Goal: Task Accomplishment & Management: Manage account settings

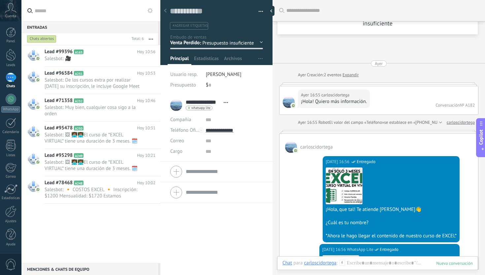
click at [106, 56] on span "Salesbot: 🎥" at bounding box center [94, 58] width 98 height 6
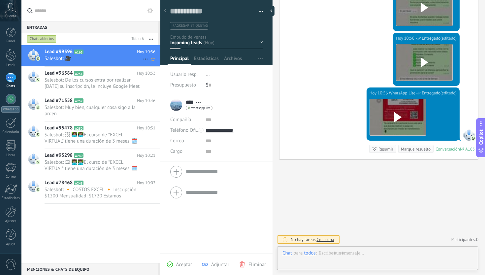
scroll to position [10, 0]
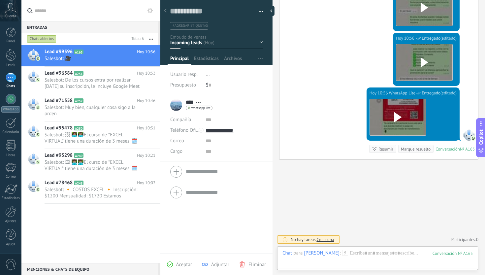
click at [0, 0] on div "Inicio y temario clase y horarios referencias y costos Formas de pago Rec Diario" at bounding box center [0, 0] width 0 height 0
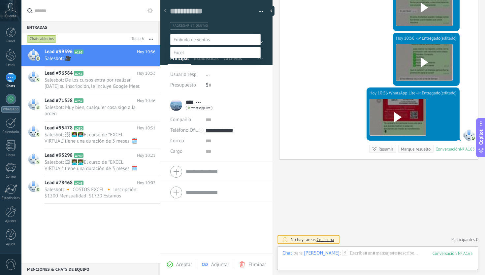
click at [0, 0] on label "Rec Diario" at bounding box center [0, 0] width 0 height 0
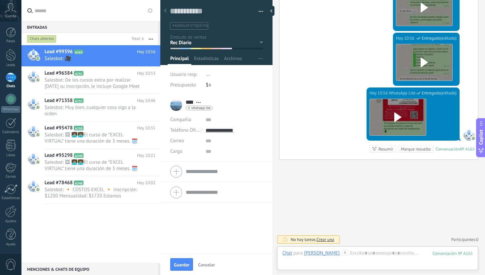
click at [420, 151] on div "Marque resuelto" at bounding box center [416, 149] width 30 height 6
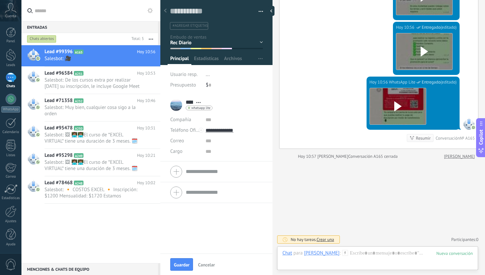
scroll to position [948, 0]
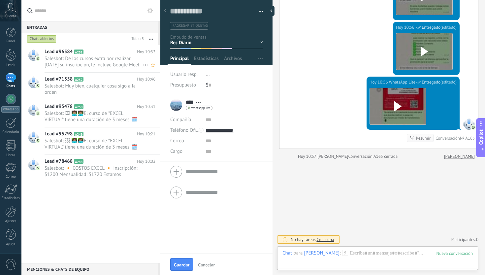
click at [110, 65] on span "Salesbot: De los cursos extra por realizar [DATE] su inscripción, le incluye Go…" at bounding box center [94, 61] width 98 height 13
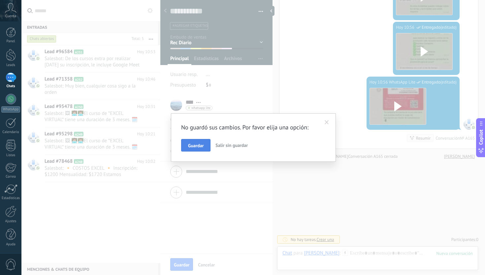
click at [198, 145] on span "Guardar" at bounding box center [195, 145] width 15 height 5
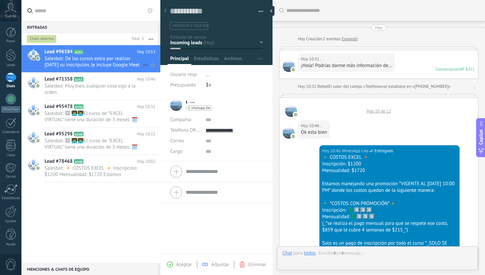
click at [108, 59] on span "Salesbot: De los cursos extra por realizar [DATE] su inscripción, le incluye Go…" at bounding box center [94, 61] width 98 height 13
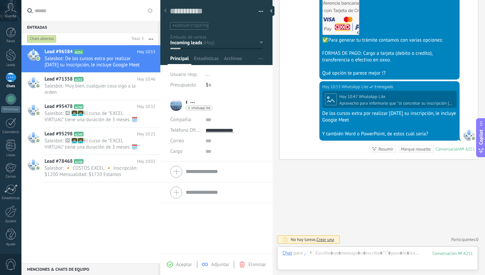
click at [0, 0] on div "Inicio y temario clase y horarios referencias y costos Formas de pago Rec Diario" at bounding box center [0, 0] width 0 height 0
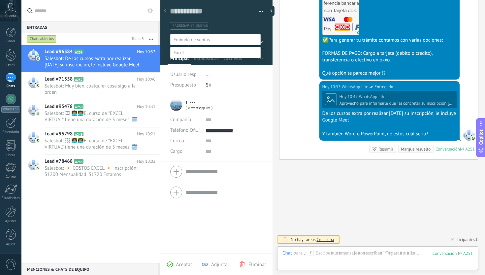
click at [0, 0] on label "CON DATOS" at bounding box center [0, 0] width 0 height 0
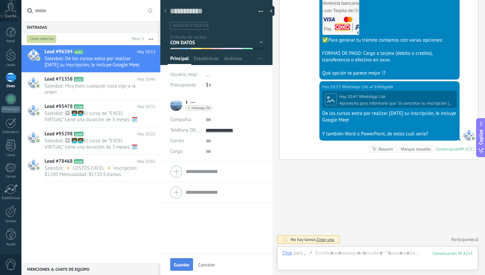
click at [185, 265] on span "Guardar" at bounding box center [181, 264] width 15 height 5
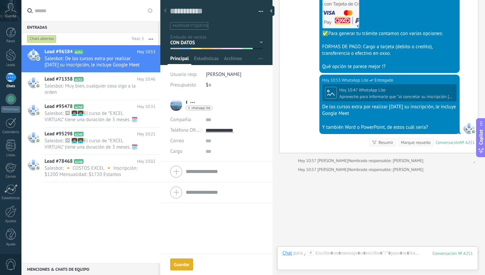
scroll to position [733, 0]
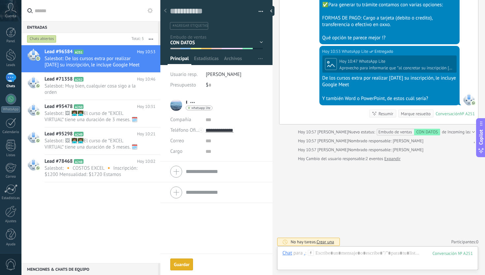
click at [415, 117] on div "Marque resuelto" at bounding box center [416, 113] width 30 height 6
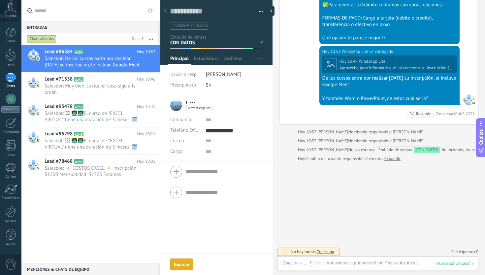
scroll to position [742, 0]
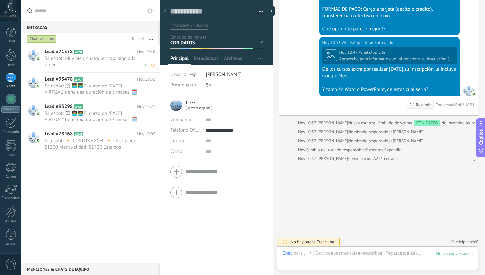
click at [103, 62] on span "Salesbot: Muy bien, cualquier cosa sigo a la orden" at bounding box center [94, 61] width 98 height 13
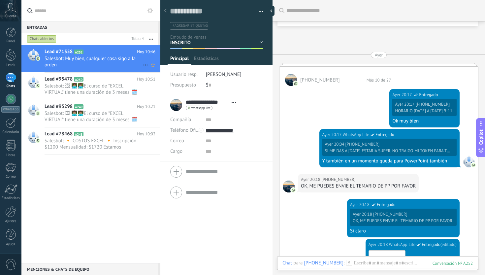
scroll to position [10, 0]
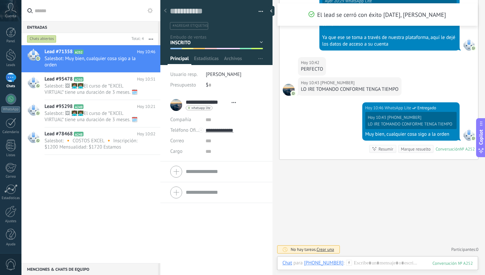
click at [422, 152] on div "Marque resuelto" at bounding box center [416, 149] width 30 height 6
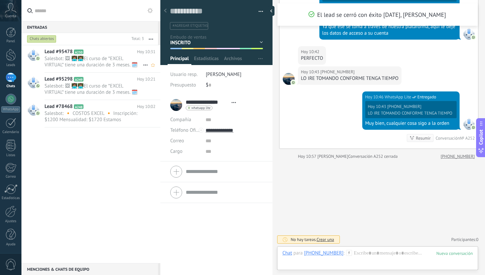
click at [114, 56] on span "Salesbot: 🖼 👩🏽‍💻👨🏽‍💻El curso de *EXCEL VIRTUAL* tiene una duración de 3 meses. …" at bounding box center [94, 61] width 98 height 13
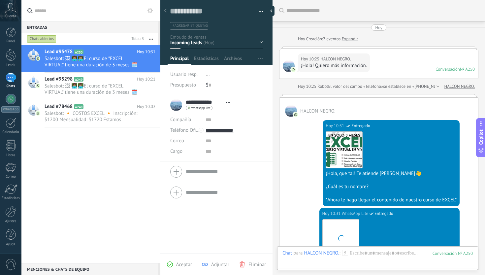
scroll to position [193, 0]
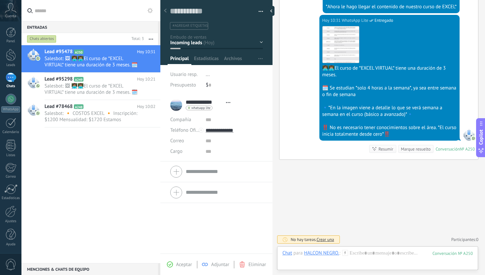
click at [0, 0] on div "Inicio y temario clase y horarios referencias y costos Formas de pago Rec Diario" at bounding box center [0, 0] width 0 height 0
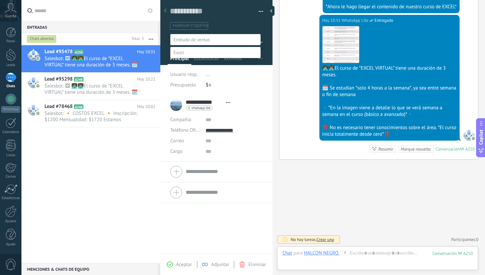
click at [0, 0] on label "Inicio y temario" at bounding box center [0, 0] width 0 height 0
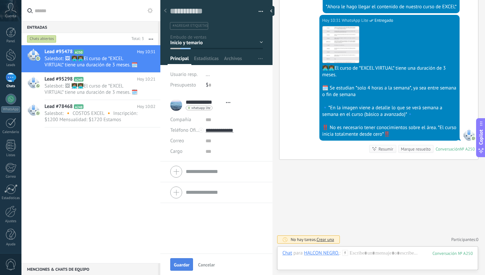
click at [184, 260] on button "Guardar" at bounding box center [181, 264] width 23 height 13
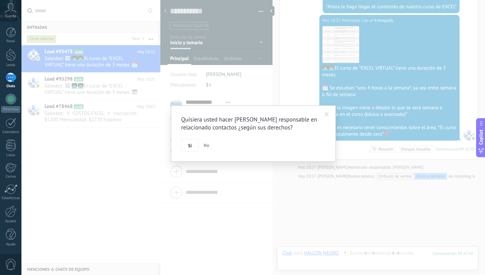
scroll to position [222, 0]
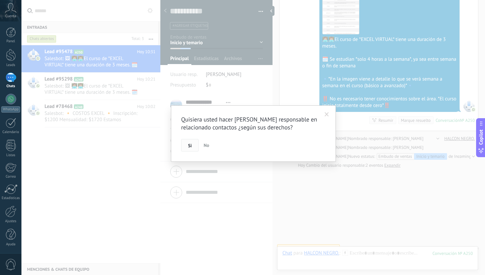
click at [192, 151] on button "Si" at bounding box center [189, 145] width 17 height 13
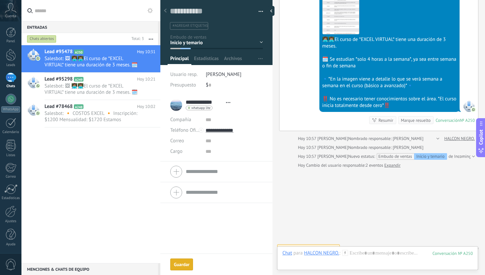
click at [408, 120] on div "Marque resuelto" at bounding box center [416, 120] width 30 height 6
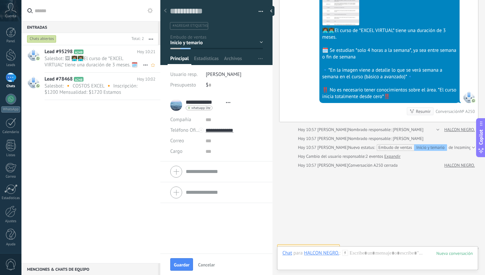
click at [102, 64] on span "Salesbot: 🖼 👩🏽‍💻👨🏽‍💻El curso de *EXCEL VIRTUAL* tiene una duración de 3 meses. …" at bounding box center [94, 61] width 98 height 13
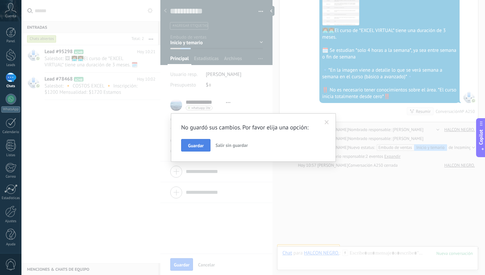
click at [196, 147] on span "Guardar" at bounding box center [195, 145] width 15 height 5
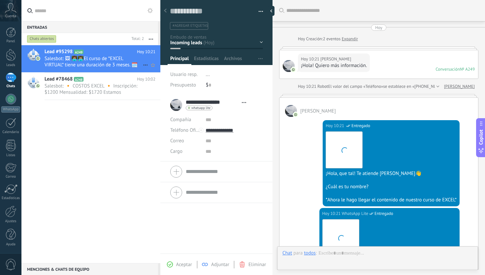
click at [103, 65] on span "Salesbot: 🖼 👩🏽‍💻👨🏽‍💻El curso de *EXCEL VIRTUAL* tiene una duración de 3 meses. …" at bounding box center [94, 61] width 98 height 13
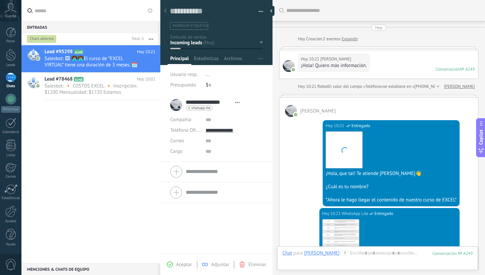
scroll to position [193, 0]
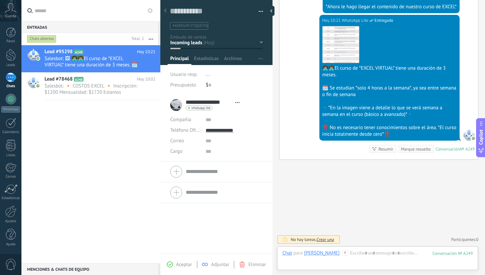
click at [261, 39] on div at bounding box center [216, 30] width 112 height 69
click at [0, 0] on div "Inicio y temario clase y horarios referencias y costos Formas de pago Rec Diario" at bounding box center [0, 0] width 0 height 0
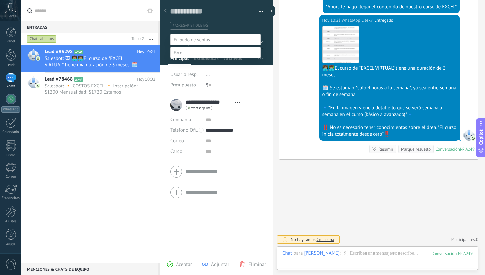
click at [0, 0] on label "Inicio y temario" at bounding box center [0, 0] width 0 height 0
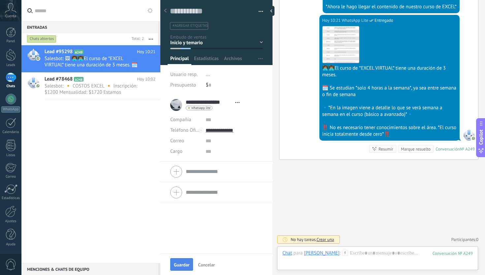
click at [184, 265] on span "Guardar" at bounding box center [181, 264] width 15 height 5
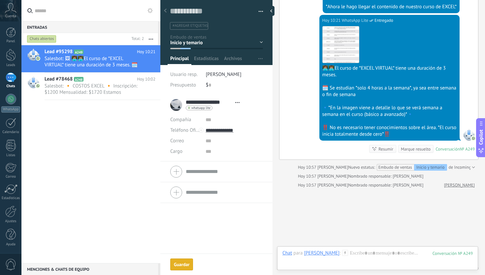
scroll to position [222, 0]
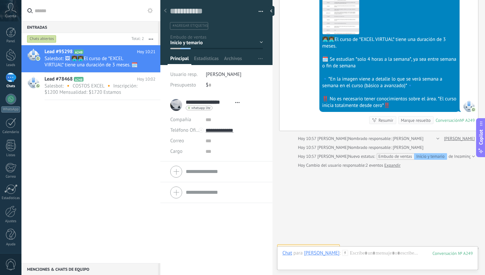
click at [421, 120] on div "Marque resuelto" at bounding box center [416, 120] width 30 height 6
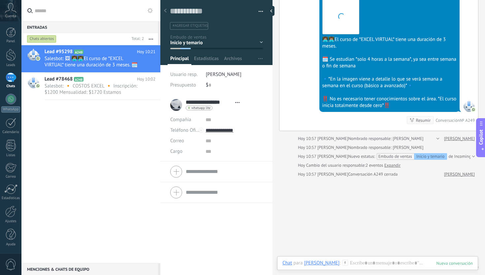
scroll to position [230, 0]
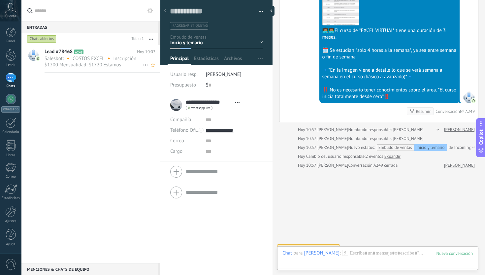
click at [111, 55] on div "Lead #78468 A248 [DATE] 10:02" at bounding box center [103, 58] width 116 height 27
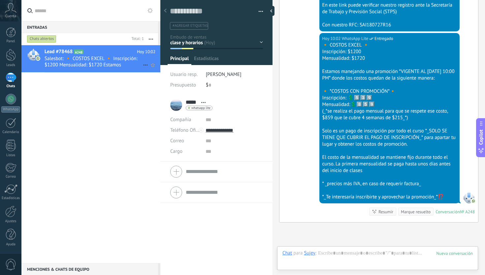
scroll to position [10, 0]
click at [0, 0] on div "Inicio y temario clase y horarios referencias y costos Formas de pago Rec Diari…" at bounding box center [0, 0] width 0 height 0
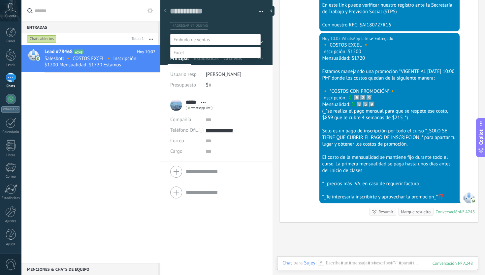
click at [0, 0] on label "referencias y costos" at bounding box center [0, 0] width 0 height 0
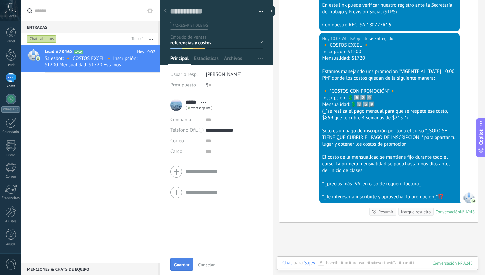
click at [186, 262] on span "Guardar" at bounding box center [181, 264] width 15 height 5
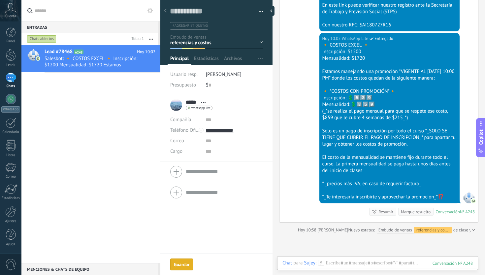
scroll to position [982, 0]
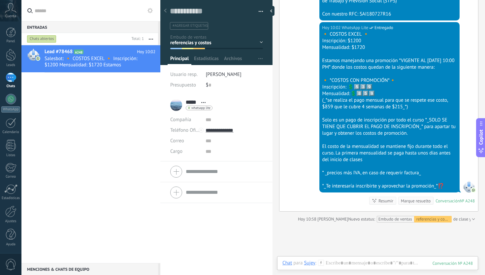
click at [416, 204] on div "Marque resuelto" at bounding box center [416, 201] width 30 height 6
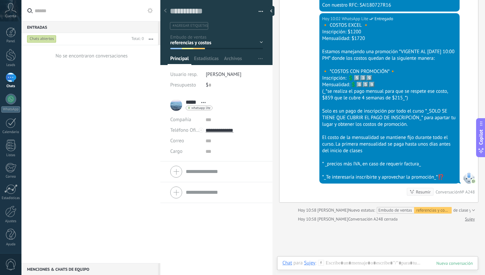
click at [86, 99] on div "No se encontraron conversaciones" at bounding box center [90, 154] width 139 height 218
click at [11, 59] on div at bounding box center [11, 55] width 10 height 12
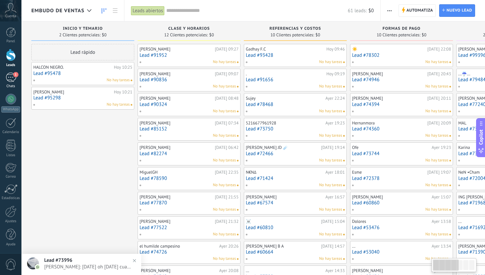
click at [12, 81] on div "1" at bounding box center [11, 78] width 11 height 10
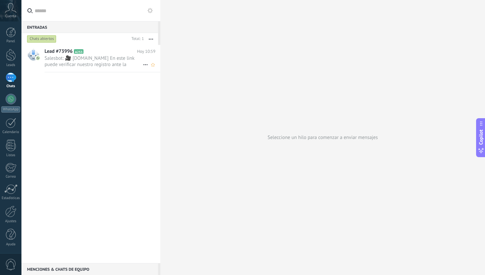
click at [93, 67] on span "Salesbot: 🎥 [DOMAIN_NAME] En este link puede verificar nuestro registro ante la…" at bounding box center [94, 61] width 98 height 13
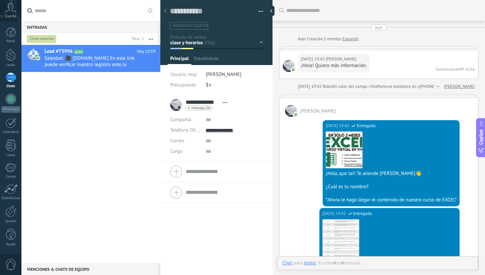
scroll to position [10, 0]
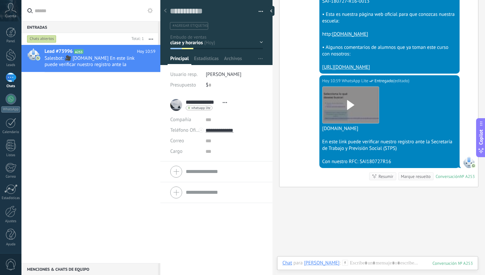
click at [0, 0] on div "Inicio y temario clase y horarios referencias y costos Formas de pago Rec Diari…" at bounding box center [0, 0] width 0 height 0
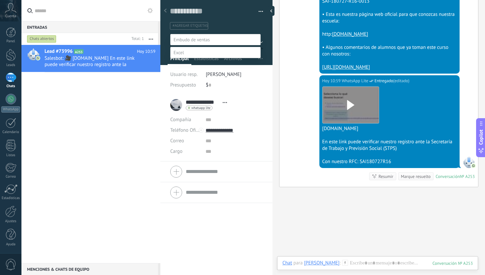
click at [0, 0] on label "referencias y costos" at bounding box center [0, 0] width 0 height 0
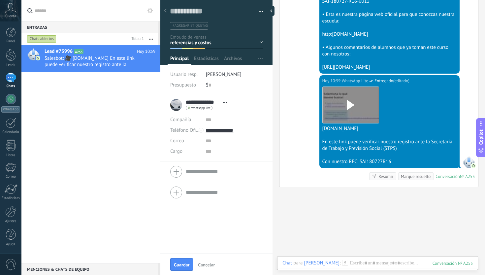
click at [413, 179] on div "Marque resuelto" at bounding box center [416, 176] width 30 height 6
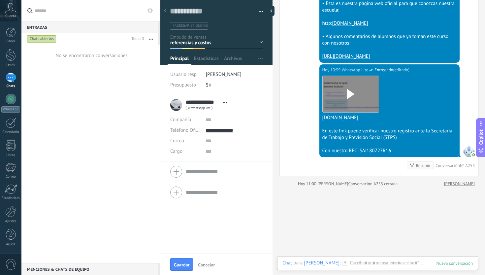
click at [182, 257] on div "Guardar Cancelar" at bounding box center [216, 263] width 112 height 21
click at [184, 264] on span "Guardar" at bounding box center [181, 264] width 15 height 5
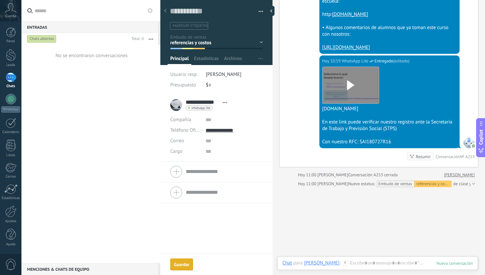
click at [109, 150] on div "No se encontraron conversaciones" at bounding box center [90, 154] width 139 height 218
click at [13, 77] on div "1" at bounding box center [11, 78] width 11 height 10
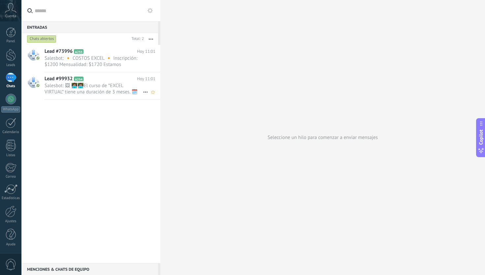
click at [105, 93] on span "Salesbot: 🖼 👩🏽‍💻👨🏽‍💻El curso de *EXCEL VIRTUAL* tiene una duración de 3 meses. …" at bounding box center [94, 88] width 98 height 13
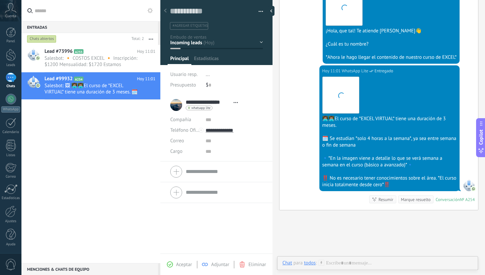
scroll to position [10, 0]
click at [0, 0] on div "Inicio y temario clase y horarios referencias y costos Formas de pago Rec Diario" at bounding box center [0, 0] width 0 height 0
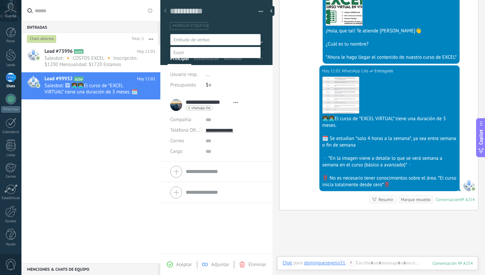
click at [0, 0] on label "Inicio y temario" at bounding box center [0, 0] width 0 height 0
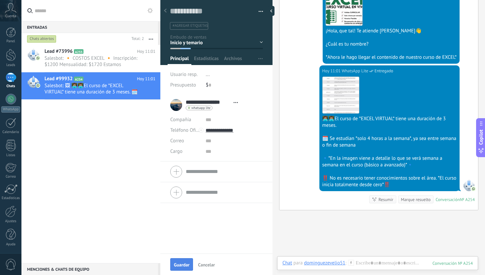
click at [185, 260] on button "Guardar" at bounding box center [181, 264] width 23 height 13
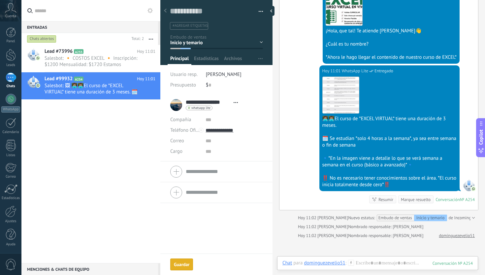
scroll to position [171, 0]
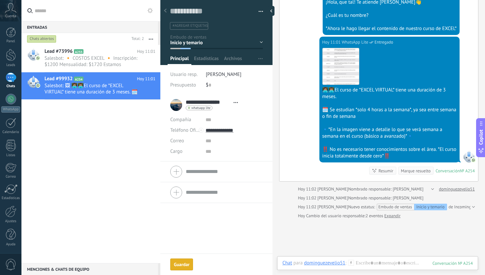
click at [408, 170] on div "Marque resuelto" at bounding box center [416, 171] width 30 height 6
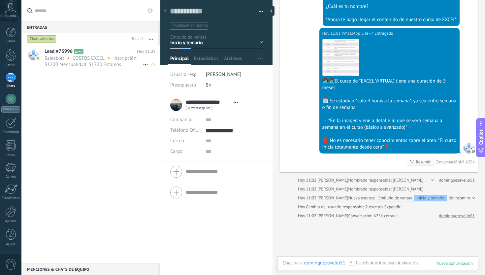
click at [90, 57] on span "Salesbot: 🔸 COSTOS EXCEL 🔸 Inscripción: $1200 Mensualidad: $1720 Estamos maneja…" at bounding box center [94, 61] width 98 height 13
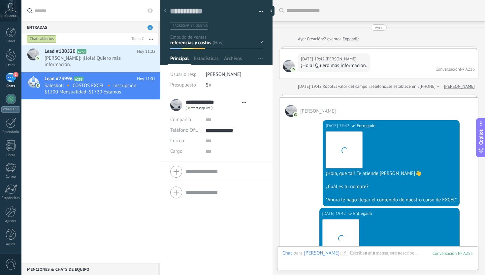
scroll to position [10, 0]
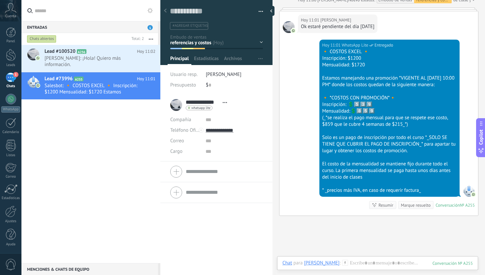
click at [413, 208] on div "Marque resuelto" at bounding box center [416, 205] width 30 height 6
click at [408, 208] on div "Marque resuelto" at bounding box center [416, 205] width 30 height 6
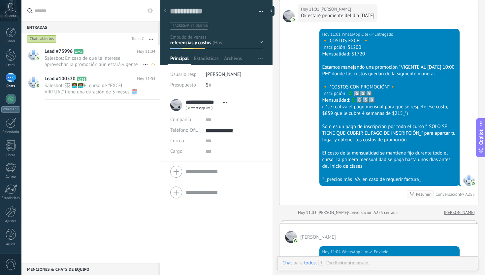
click at [110, 69] on div "Lead #73996 A257 [DATE] 11:04 Salesbot: En caso de qué le interese aprovechar, …" at bounding box center [103, 58] width 116 height 27
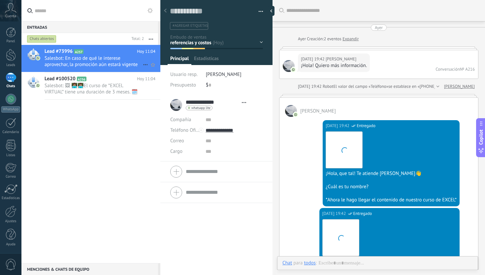
scroll to position [1206, 0]
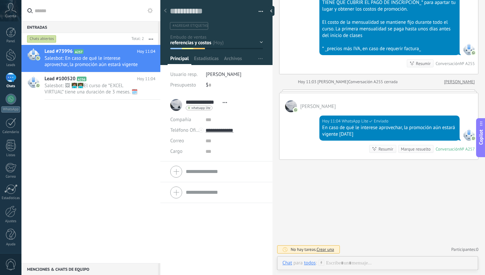
click at [408, 152] on div "Marque resuelto" at bounding box center [416, 149] width 30 height 6
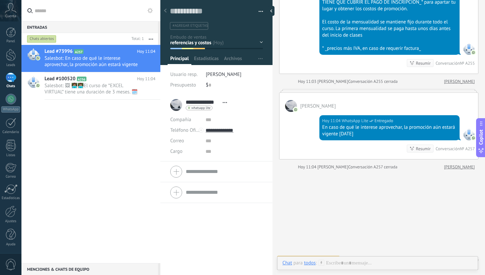
scroll to position [1217, 0]
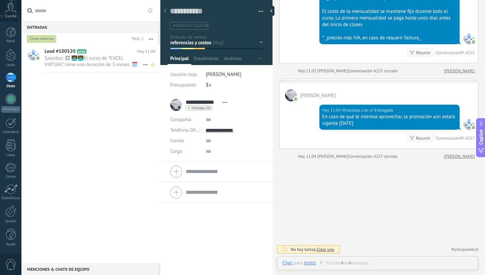
click at [113, 69] on div "Lead #100520 A256 [DATE] 11:04 Salesbot: 🖼 👩🏽‍💻👨🏽‍💻El curso de *EXCEL VIRTUAL* …" at bounding box center [103, 58] width 116 height 27
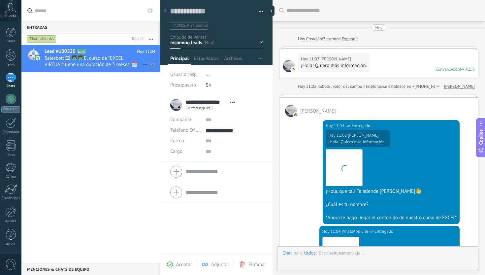
scroll to position [211, 0]
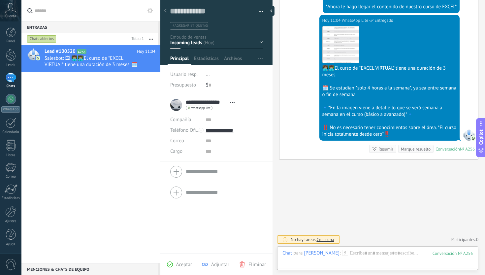
click at [0, 0] on div "Inicio y temario clase y horarios referencias y costos Formas de pago Rec Diario" at bounding box center [0, 0] width 0 height 0
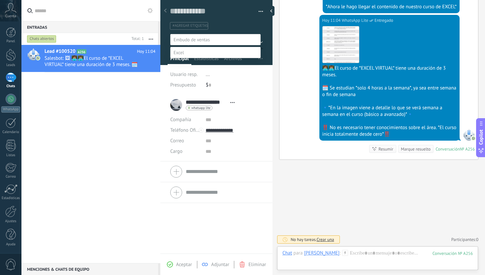
click at [0, 0] on label "Inicio y temario" at bounding box center [0, 0] width 0 height 0
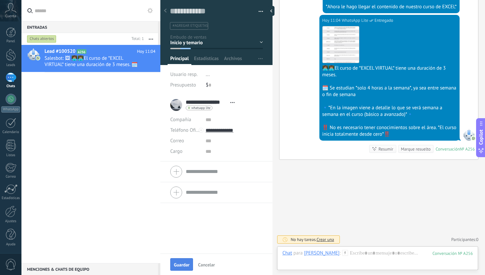
click at [186, 264] on span "Guardar" at bounding box center [181, 264] width 15 height 5
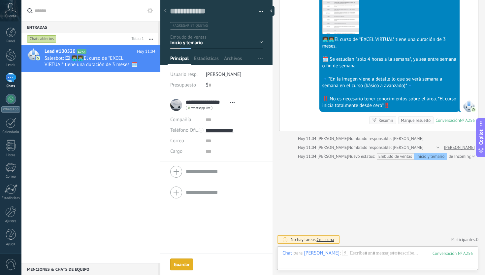
click at [415, 148] on div "[DATE] 11:04 [PERSON_NAME] responsable: [PERSON_NAME]" at bounding box center [361, 147] width 126 height 7
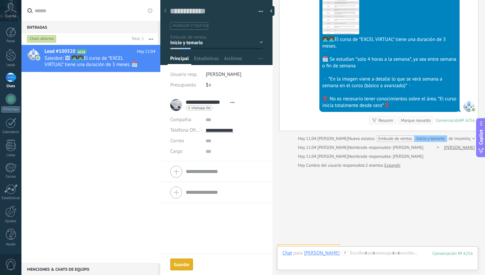
click at [420, 119] on div "Marque resuelto" at bounding box center [416, 120] width 30 height 6
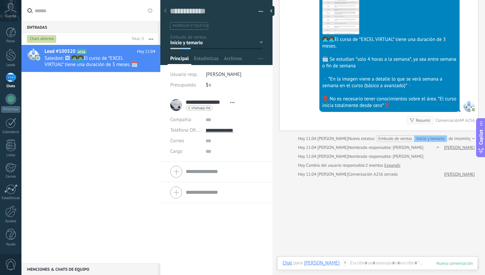
scroll to position [248, 0]
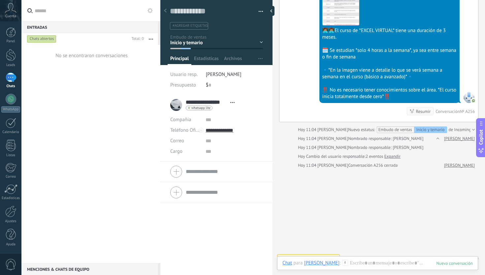
click at [130, 106] on div "No se encontraron conversaciones" at bounding box center [90, 154] width 139 height 218
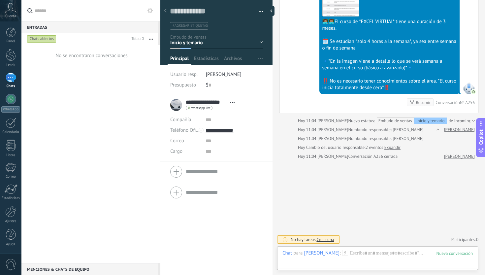
click at [356, 197] on div "Buscar Carga más [DATE] [DATE] Creación: 2 eventos Expandir [DATE] 11:02 [PERSO…" at bounding box center [378, 9] width 212 height 532
click at [110, 55] on span "Salesbot: En caso de que le interese aprovechar la promoción, estará vigente ha…" at bounding box center [94, 61] width 98 height 13
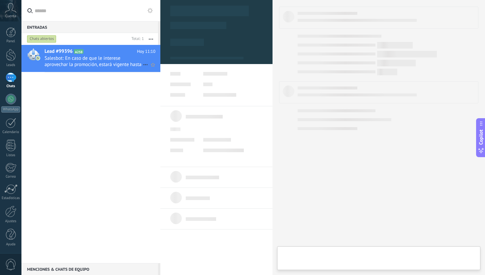
type textarea "**********"
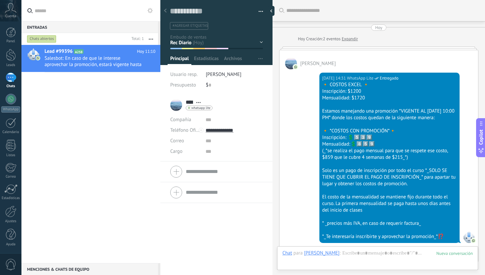
scroll to position [1060, 0]
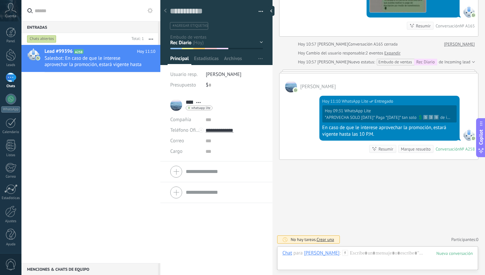
click at [0, 0] on div "Inicio y temario clase y horarios referencias y costos Formas de pago Rec Diari…" at bounding box center [0, 0] width 0 height 0
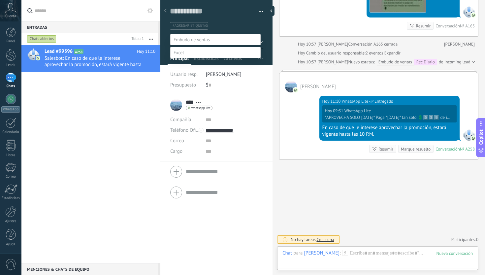
click at [323, 208] on div at bounding box center [252, 137] width 463 height 275
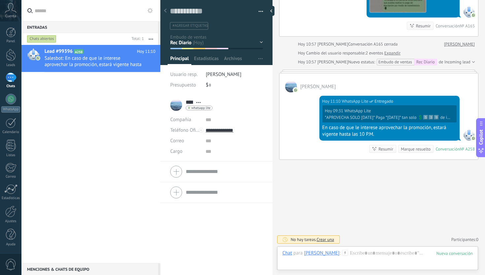
click at [402, 147] on div "Marque resuelto" at bounding box center [416, 149] width 30 height 6
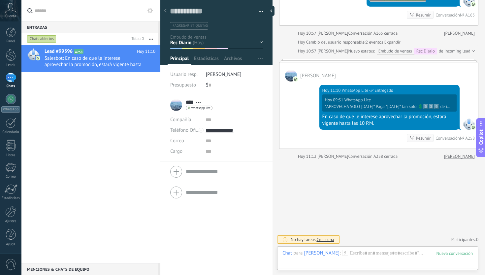
scroll to position [1071, 0]
